Goal: Navigation & Orientation: Find specific page/section

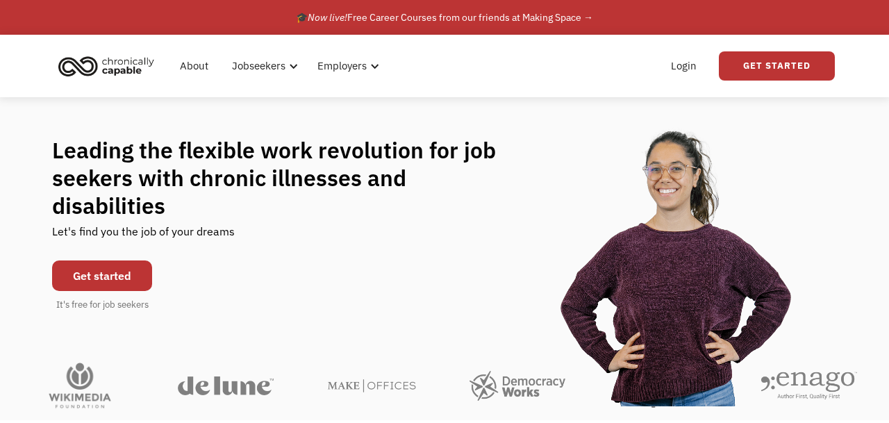
click at [113, 74] on img "home" at bounding box center [106, 66] width 104 height 31
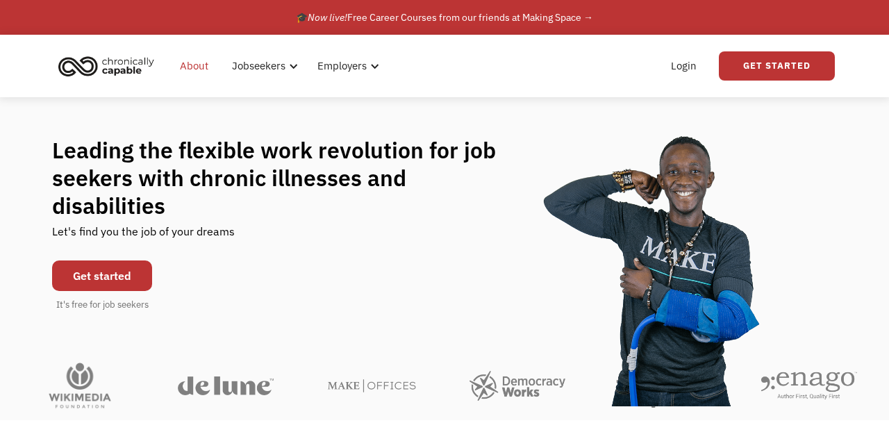
click at [204, 69] on link "About" at bounding box center [194, 66] width 45 height 44
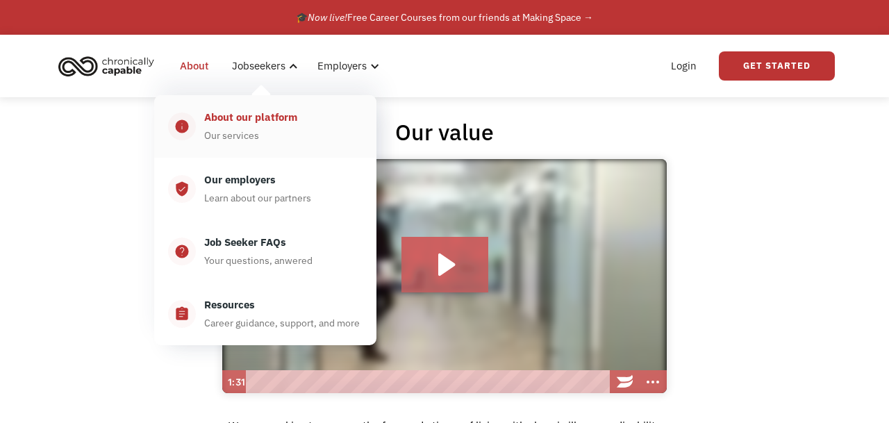
click at [251, 117] on div "About our platform" at bounding box center [250, 117] width 93 height 17
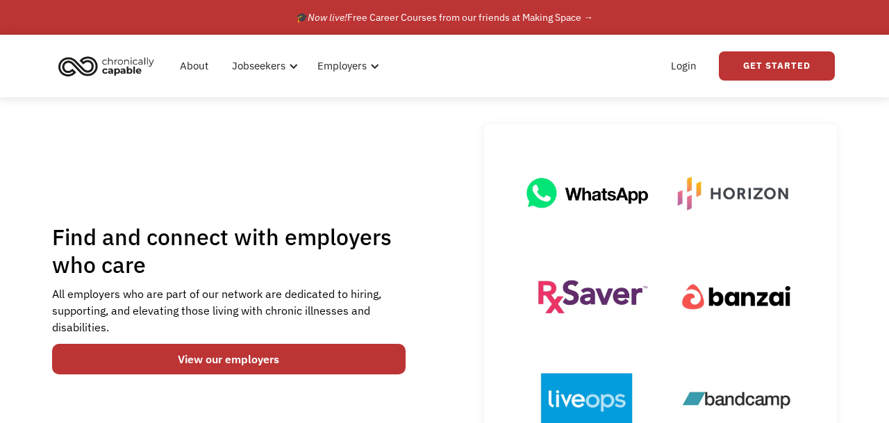
click at [126, 67] on img "home" at bounding box center [106, 66] width 104 height 31
